Goal: Task Accomplishment & Management: Use online tool/utility

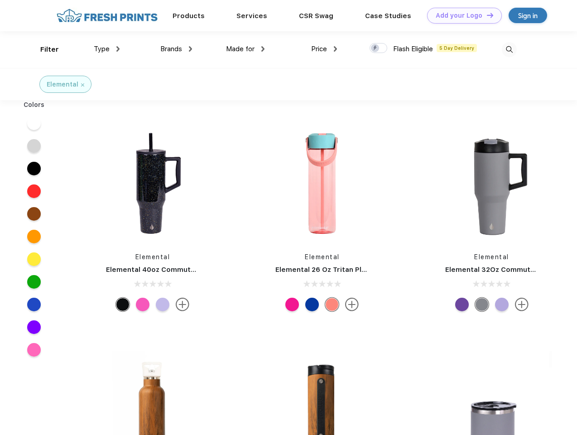
click at [461, 15] on link "Add your Logo Design Tool" at bounding box center [464, 16] width 75 height 16
click at [0, 0] on div "Design Tool" at bounding box center [0, 0] width 0 height 0
click at [486, 15] on link "Add your Logo Design Tool" at bounding box center [464, 16] width 75 height 16
click at [43, 49] on div "Filter" at bounding box center [49, 49] width 19 height 10
click at [107, 49] on span "Type" at bounding box center [102, 49] width 16 height 8
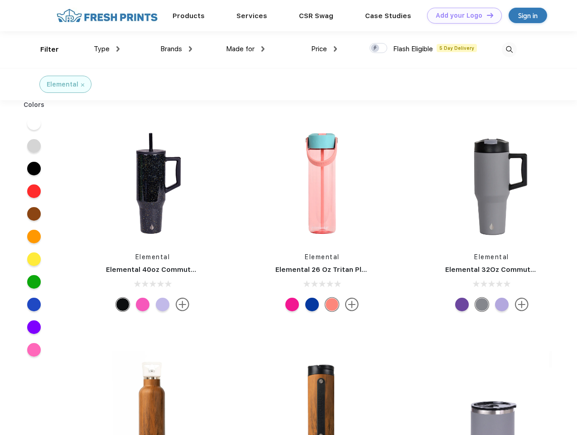
click at [176, 49] on span "Brands" at bounding box center [171, 49] width 22 height 8
click at [245, 49] on span "Made for" at bounding box center [240, 49] width 29 height 8
click at [324, 49] on span "Price" at bounding box center [319, 49] width 16 height 8
click at [378, 48] on div at bounding box center [378, 48] width 18 height 10
click at [375, 48] on input "checkbox" at bounding box center [372, 46] width 6 height 6
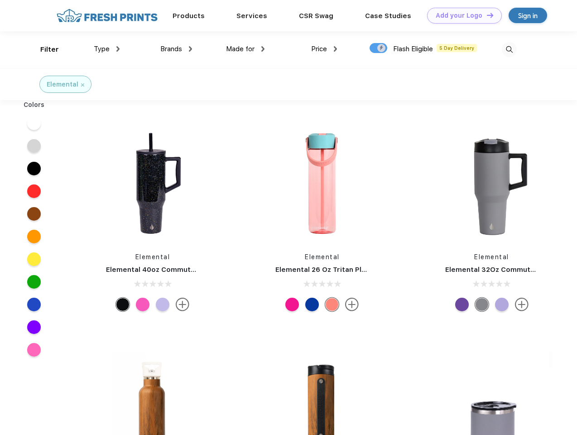
click at [509, 49] on img at bounding box center [509, 49] width 15 height 15
